Goal: Find specific page/section: Find specific page/section

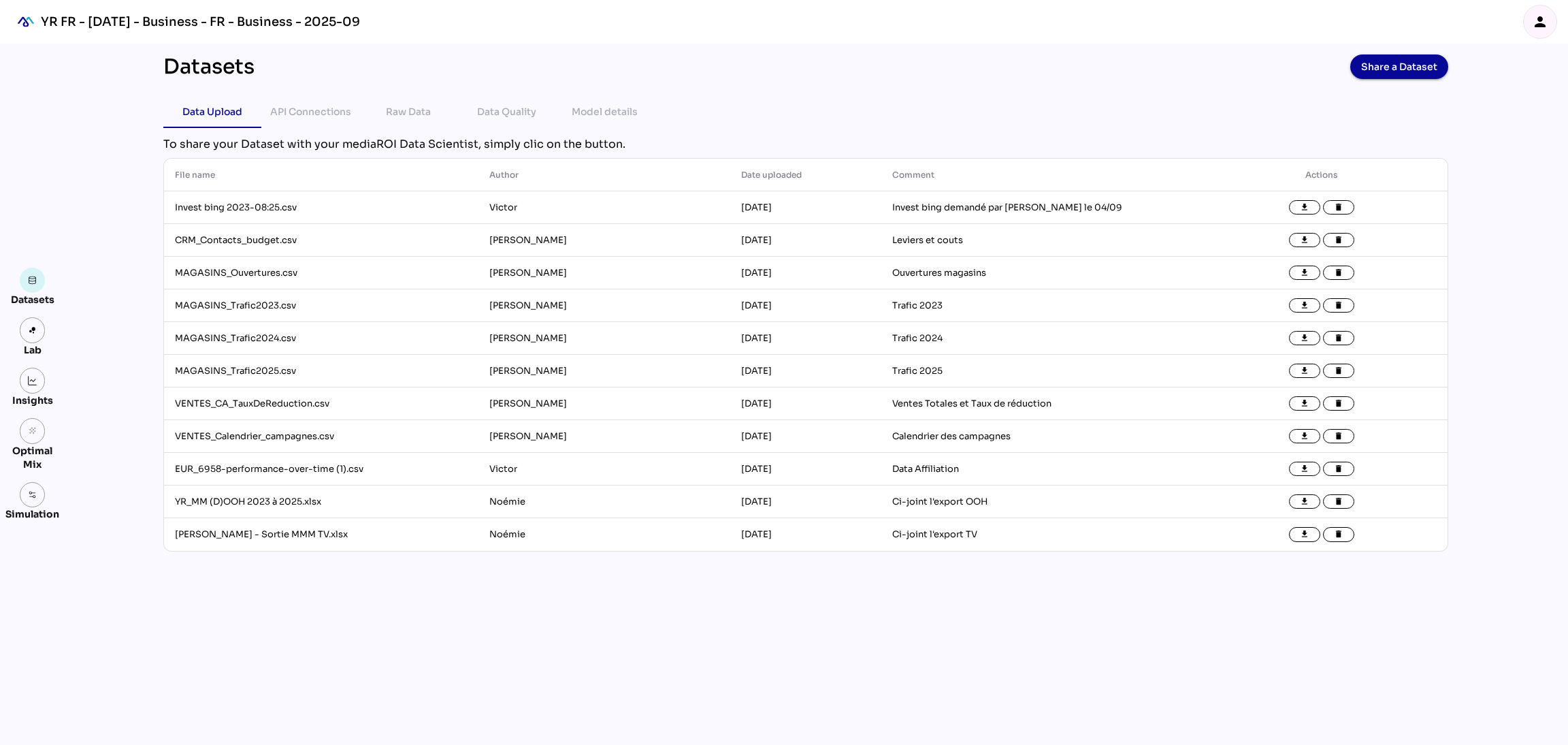
click at [29, 345] on div "Lab" at bounding box center [32, 350] width 30 height 14
click at [32, 325] on img at bounding box center [32, 330] width 10 height 10
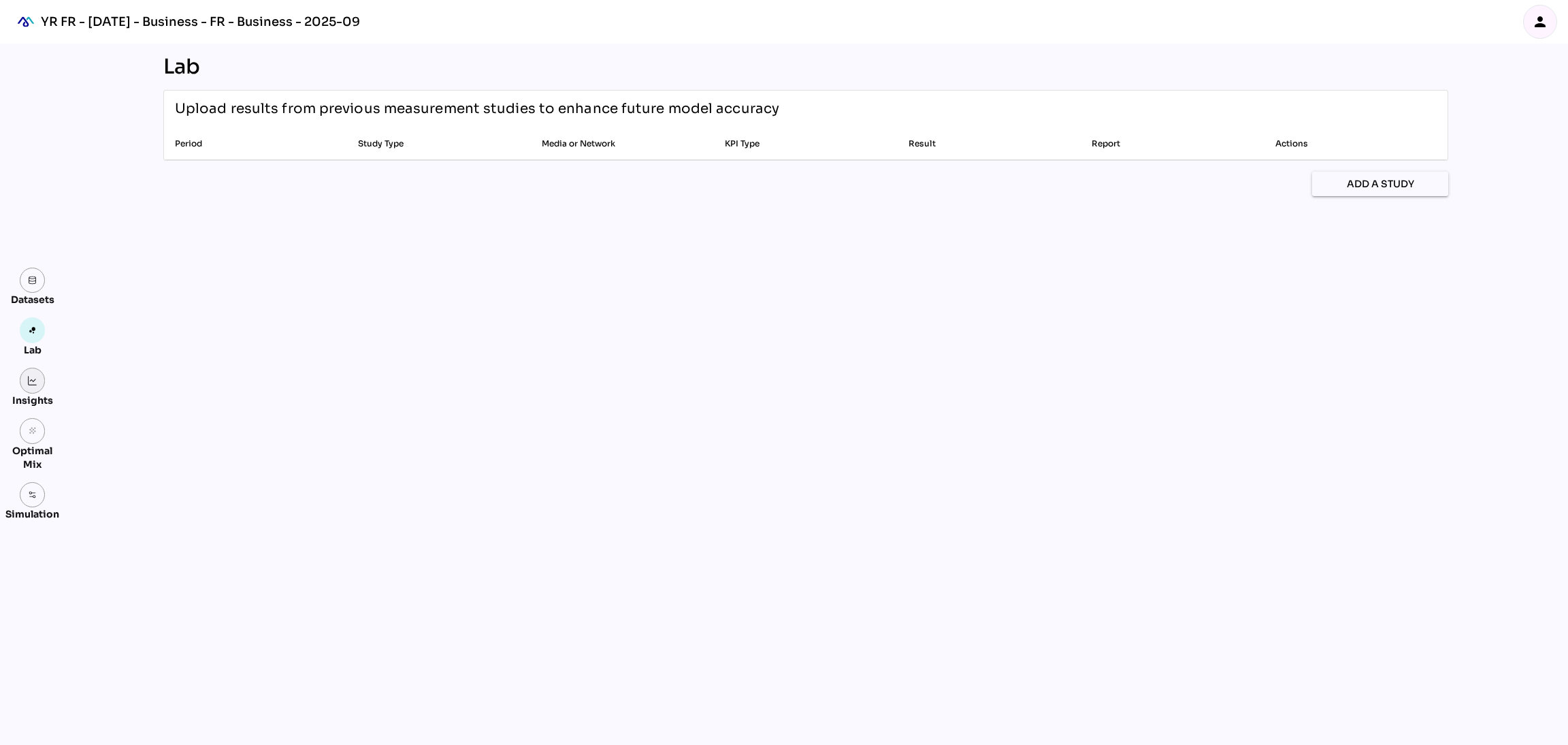
click at [29, 380] on img at bounding box center [32, 380] width 10 height 10
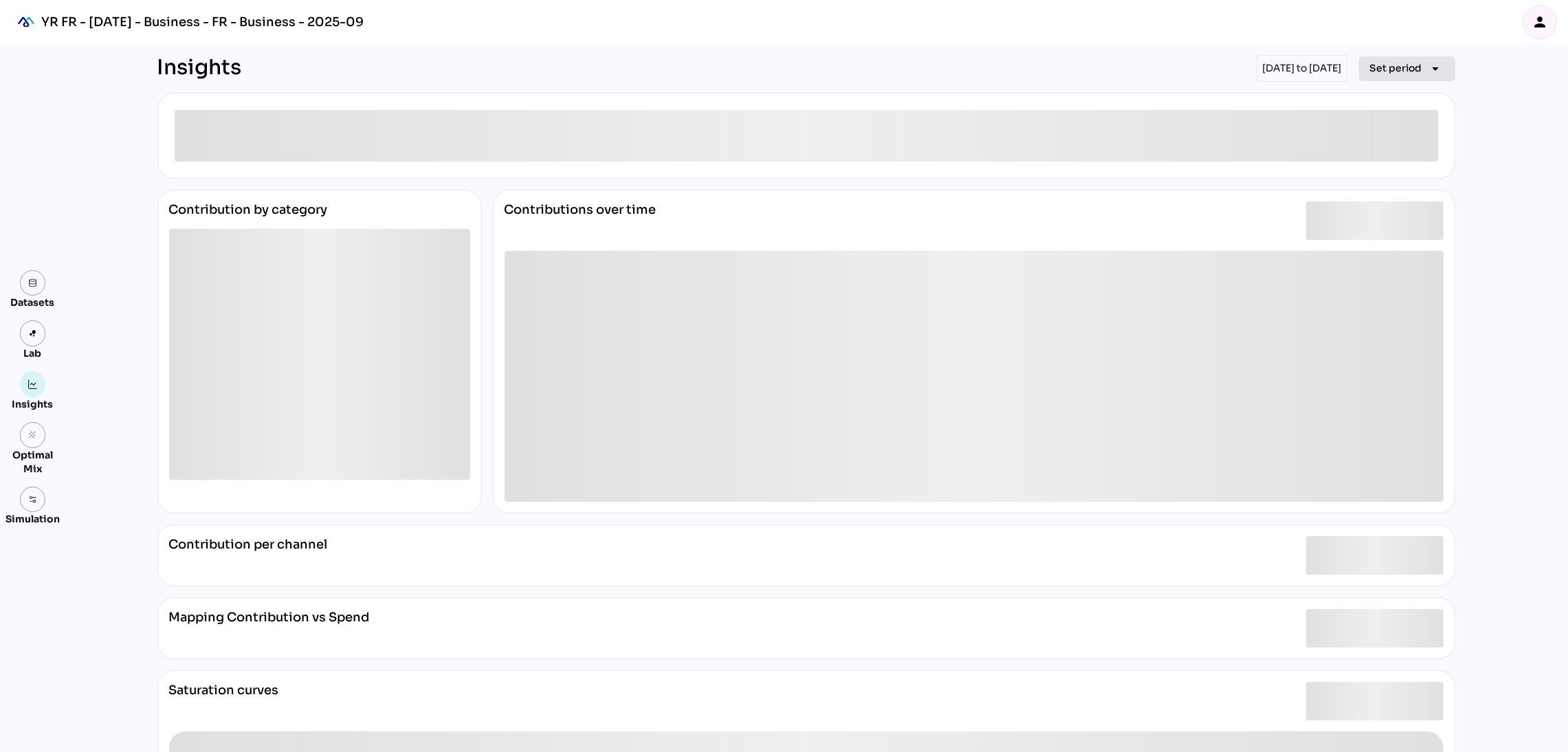
click at [1403, 80] on button "Set period arrow_drop_down" at bounding box center [1407, 68] width 96 height 24
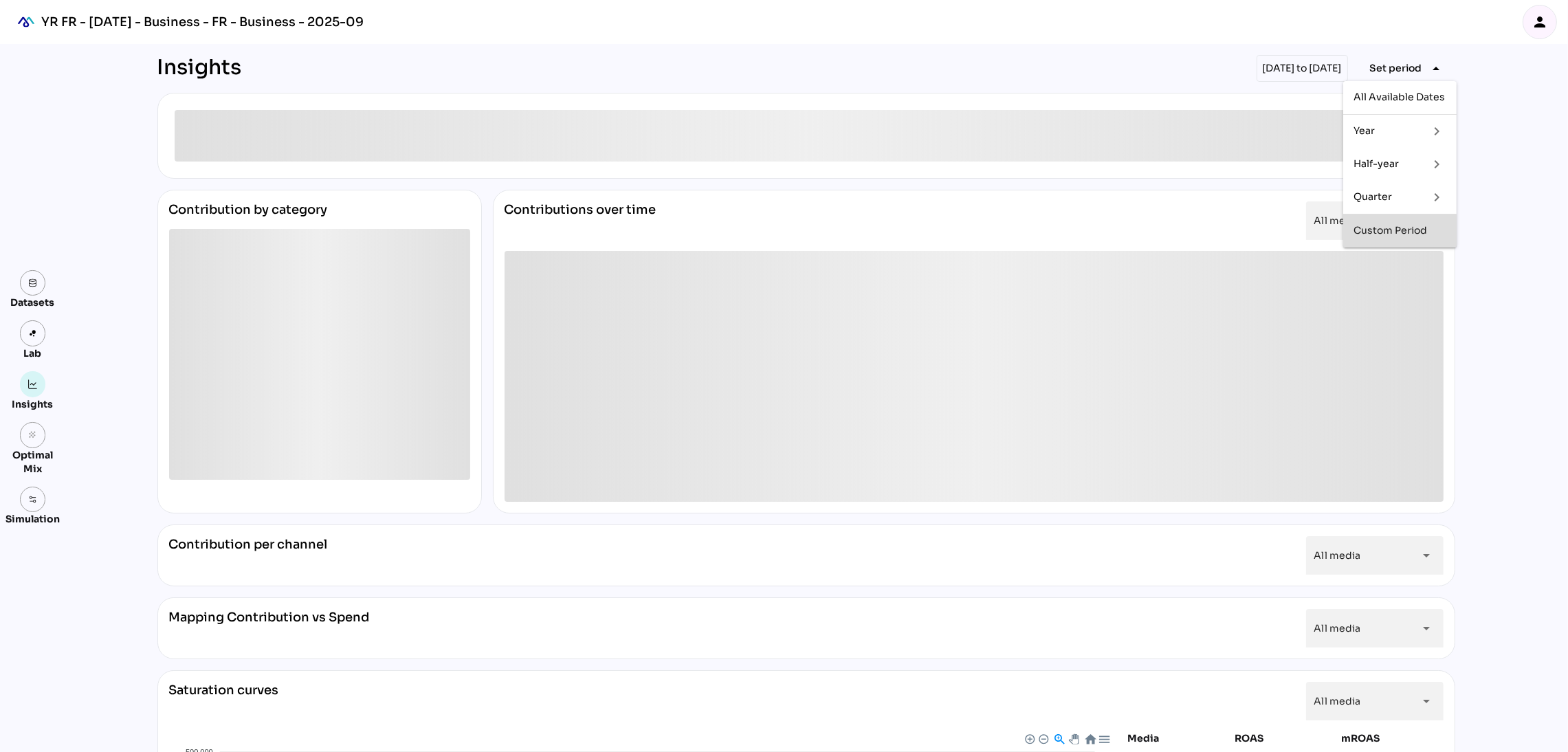
click at [1440, 226] on div "Custom Period" at bounding box center [1399, 230] width 91 height 12
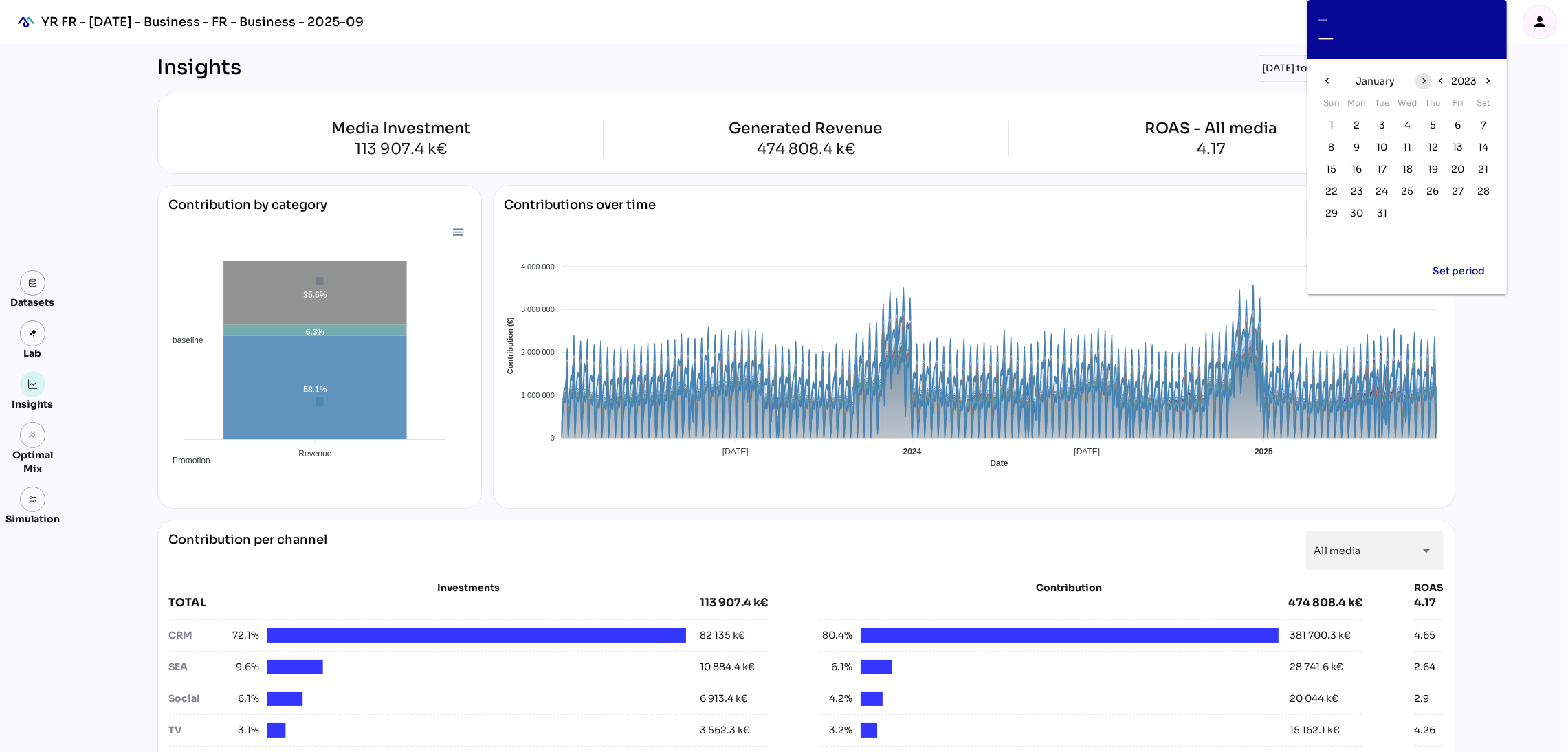
click at [1422, 76] on icon "chevron_right" at bounding box center [1424, 81] width 12 height 12
click at [1432, 193] on span "20" at bounding box center [1433, 191] width 13 height 15
click at [1422, 79] on icon "chevron_right" at bounding box center [1424, 81] width 12 height 12
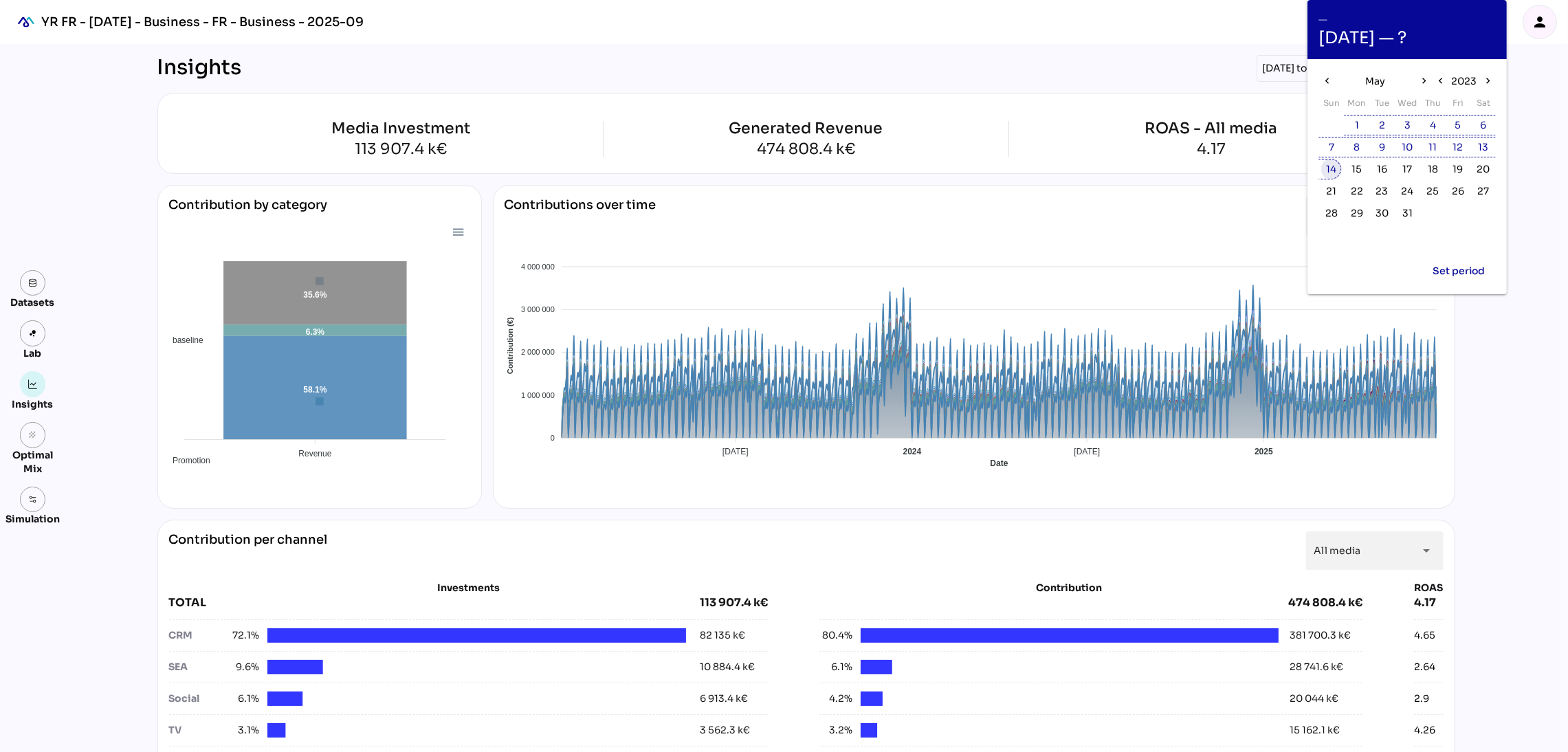
click at [1329, 171] on span "14" at bounding box center [1331, 169] width 10 height 15
